Goal: Information Seeking & Learning: Learn about a topic

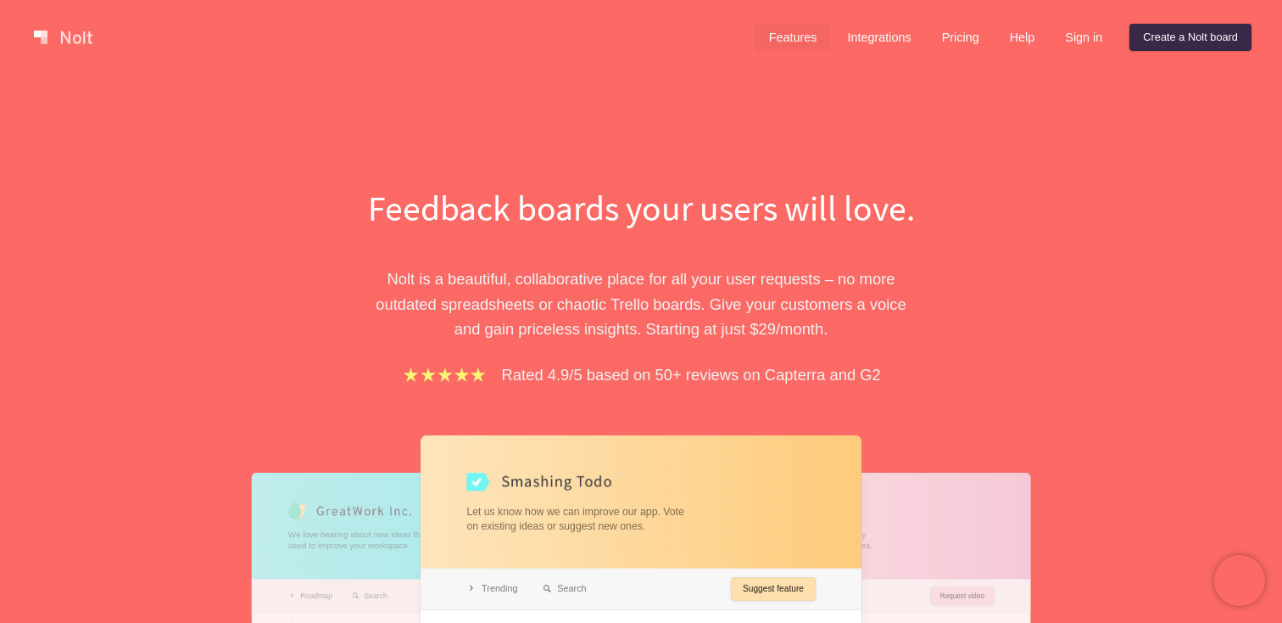
click at [786, 34] on link "Features" at bounding box center [793, 37] width 75 height 27
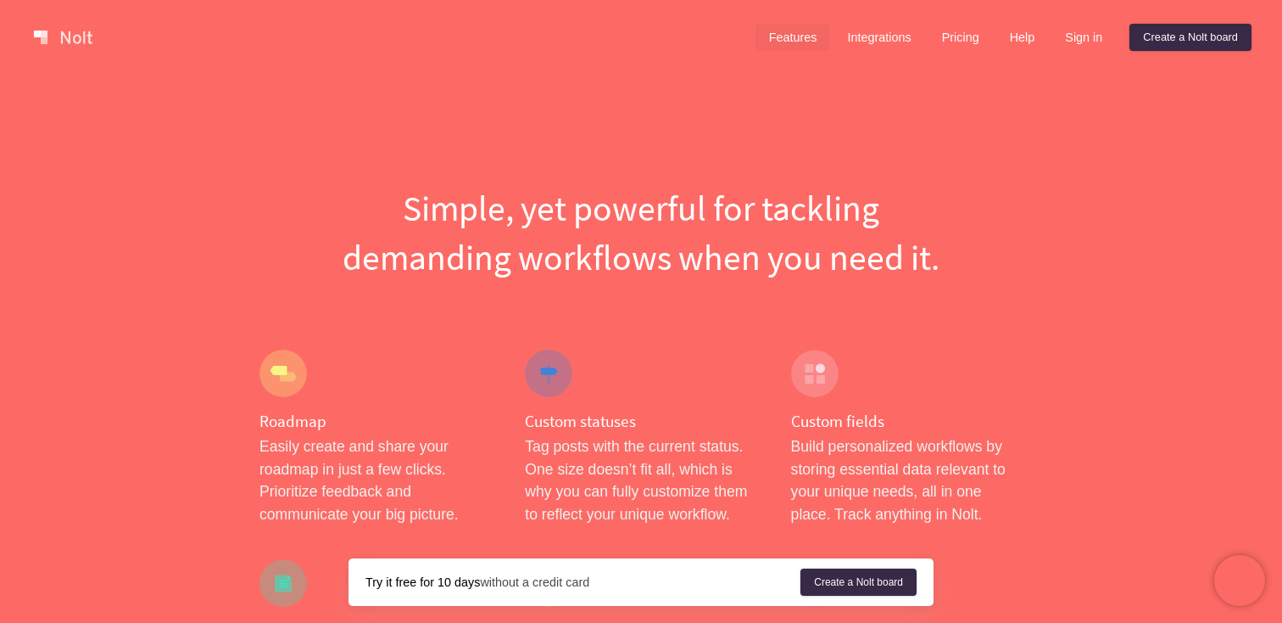
click at [279, 378] on div at bounding box center [283, 372] width 47 height 47
click at [884, 34] on link "Integrations" at bounding box center [879, 37] width 91 height 27
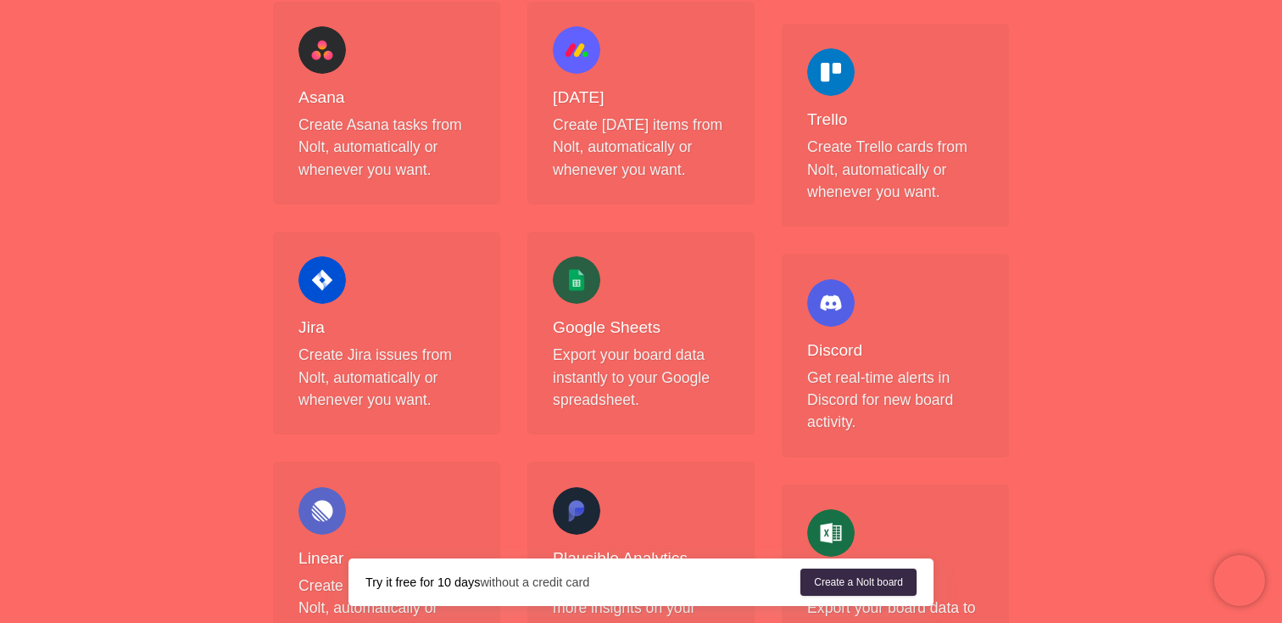
scroll to position [579, 0]
click at [370, 341] on div "Jira Create Jira issues from Nolt, automatically or whenever you want." at bounding box center [387, 332] width 176 height 154
click at [340, 286] on div at bounding box center [322, 278] width 47 height 47
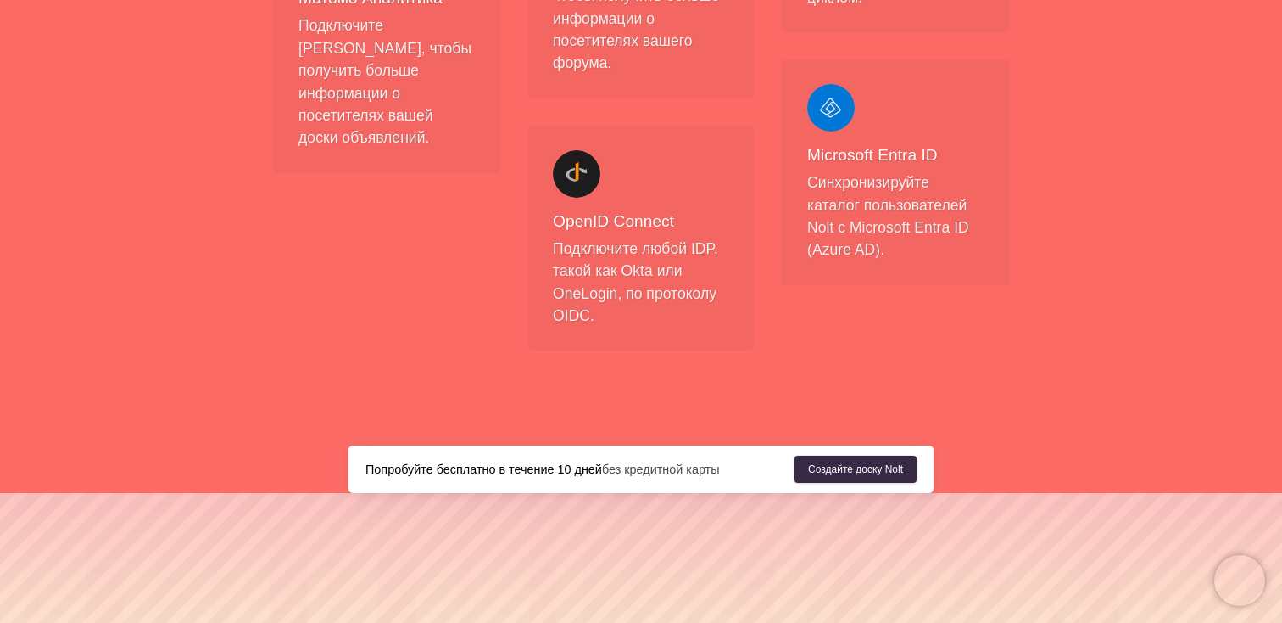
scroll to position [2297, 0]
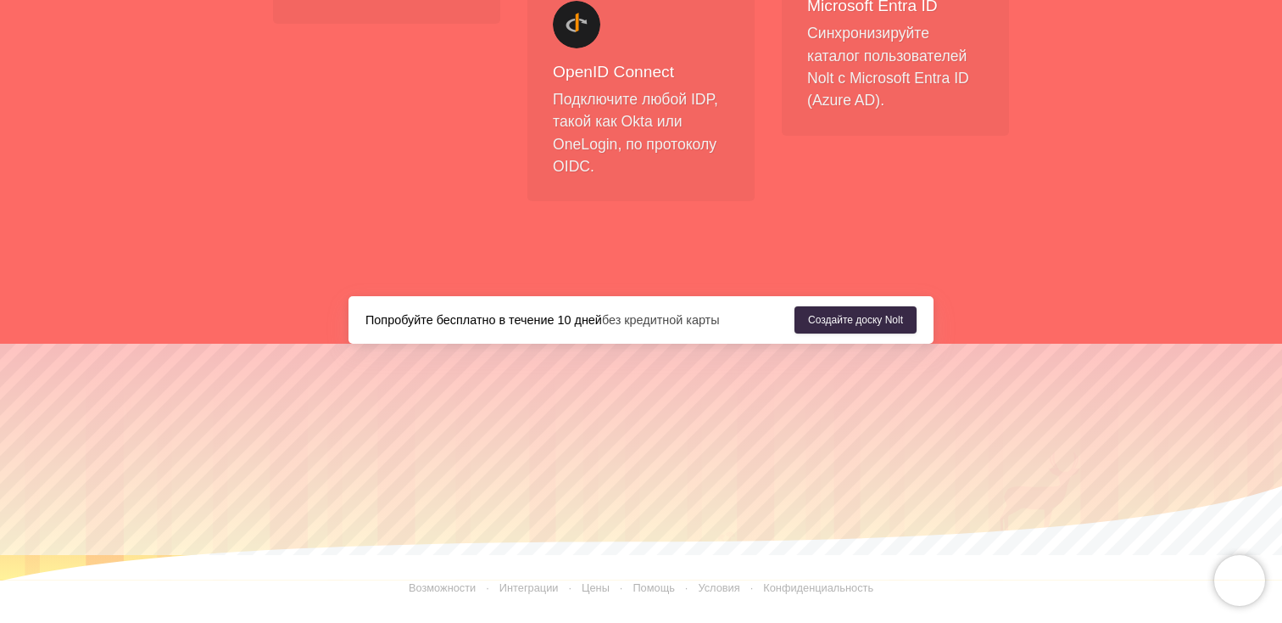
click at [446, 589] on font "Возможности" at bounding box center [442, 587] width 67 height 13
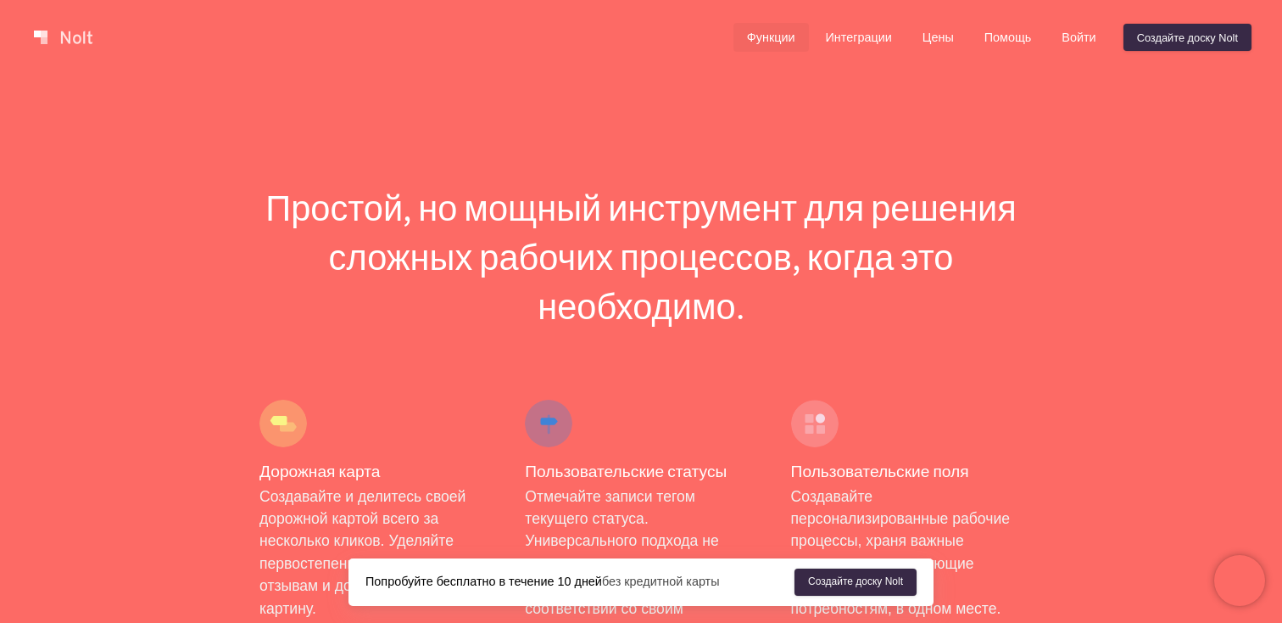
click at [325, 430] on div "Дорожная карта Создавайте и делитесь своей дорожной картой всего за несколько к…" at bounding box center [375, 532] width 265 height 299
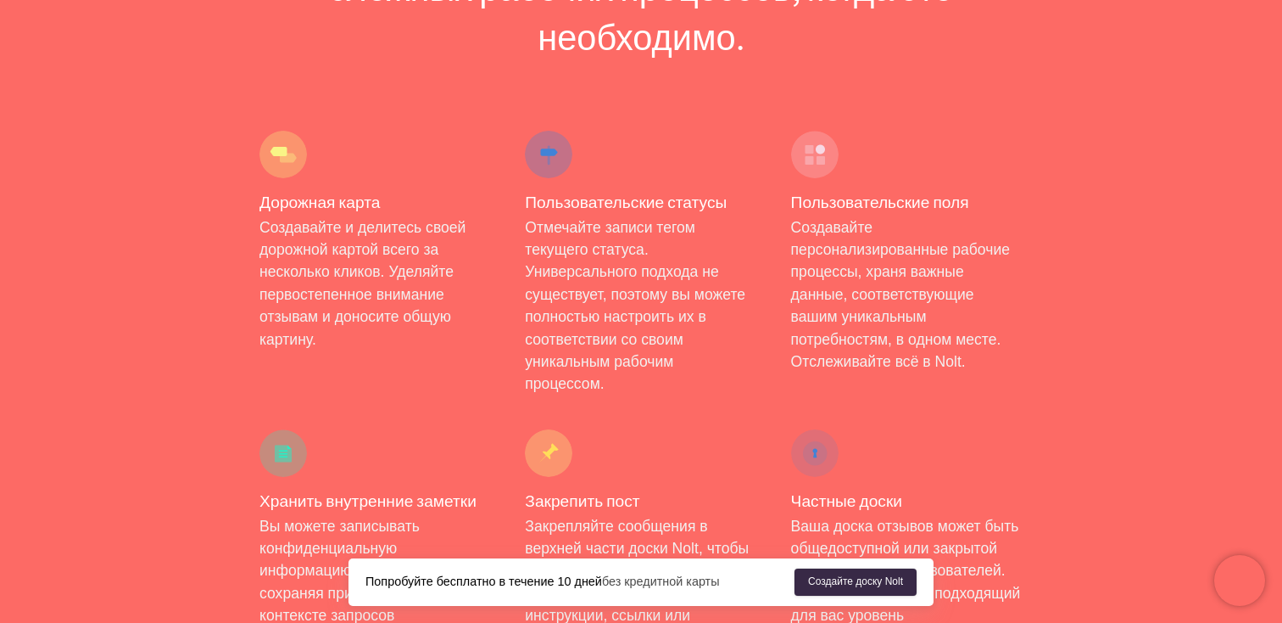
click at [283, 309] on font "Создавайте и делитесь своей дорожной картой всего за несколько кликов. Уделяйте…" at bounding box center [363, 283] width 206 height 129
